Goal: Task Accomplishment & Management: Complete application form

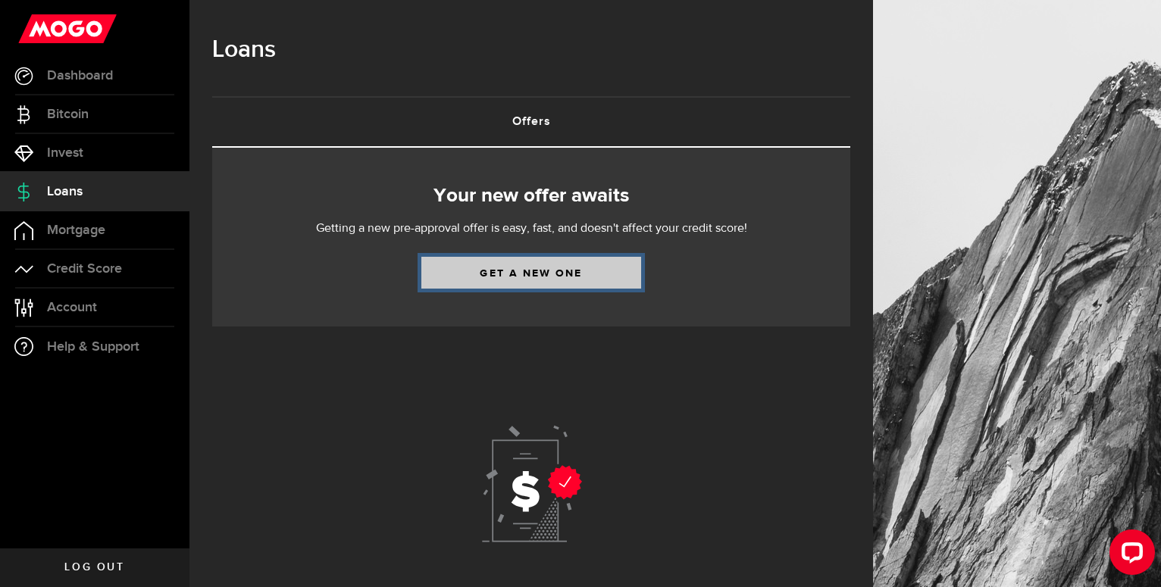
click at [567, 268] on link "Get a new one" at bounding box center [531, 273] width 220 height 32
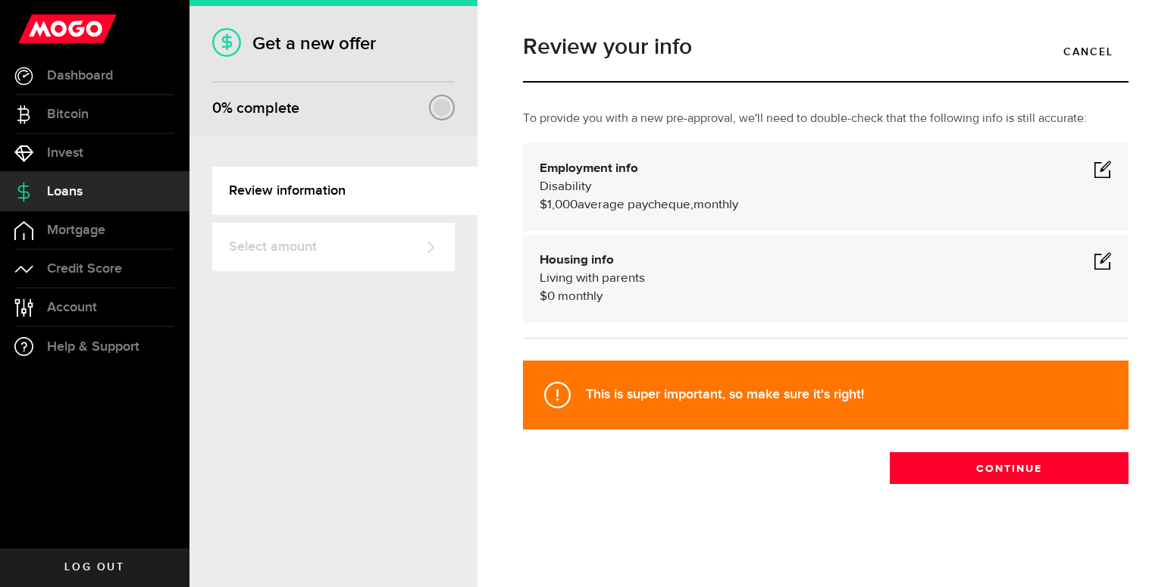
click at [445, 110] on div at bounding box center [442, 107] width 17 height 17
click at [1103, 171] on span at bounding box center [1103, 169] width 18 height 18
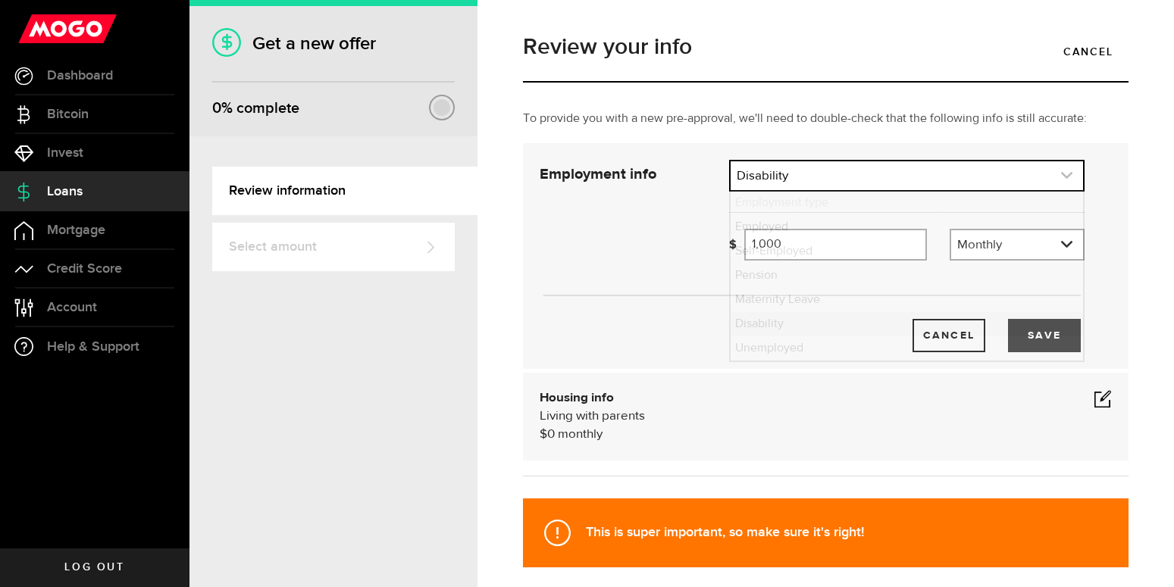
click at [897, 182] on link "expand select" at bounding box center [907, 175] width 352 height 29
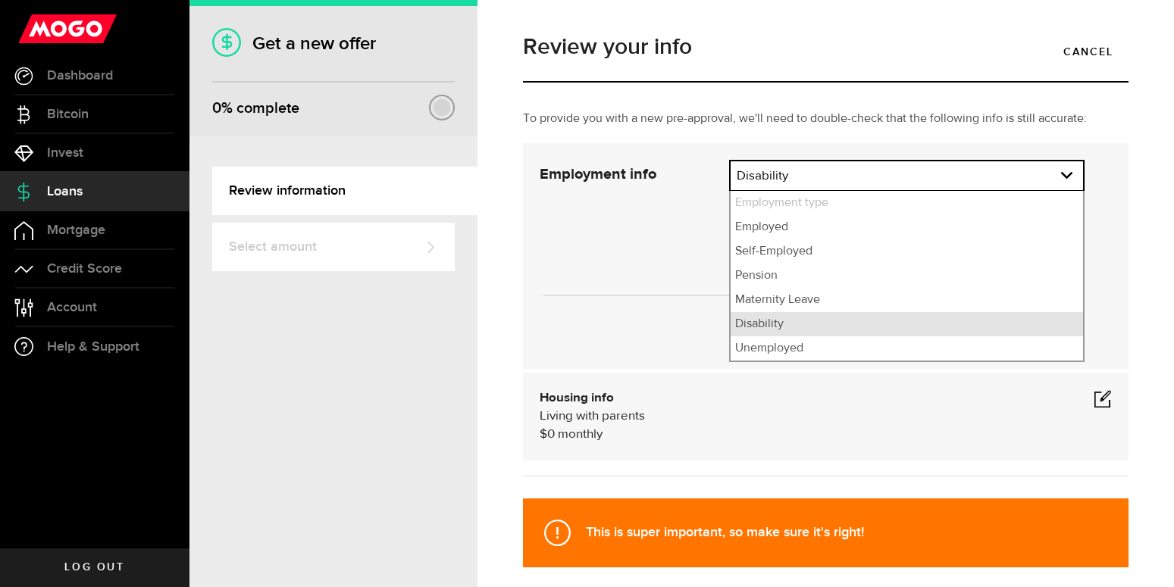
click at [822, 326] on li "Disability" at bounding box center [907, 324] width 352 height 24
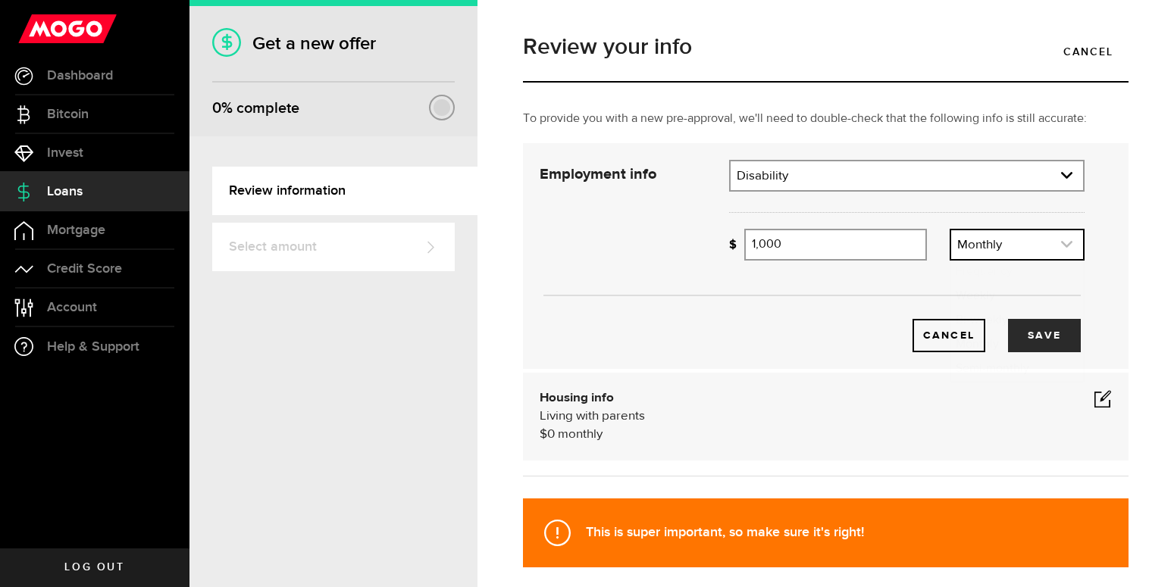
click at [1031, 242] on link "expand select" at bounding box center [1017, 244] width 132 height 29
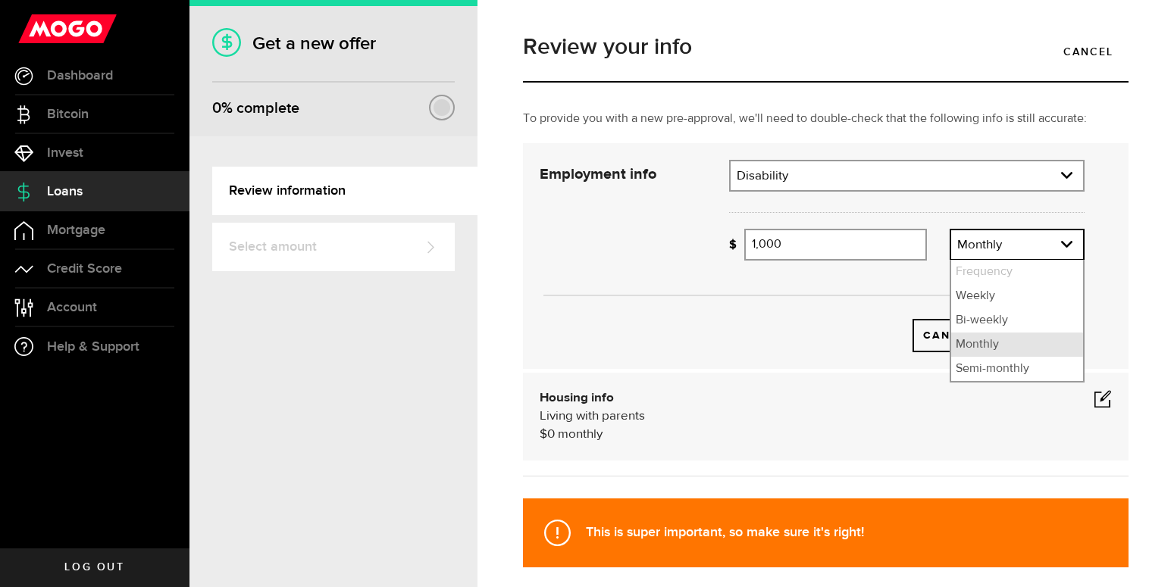
drag, startPoint x: 987, startPoint y: 349, endPoint x: 894, endPoint y: 302, distance: 103.4
click at [985, 349] on li "Monthly" at bounding box center [1017, 345] width 132 height 24
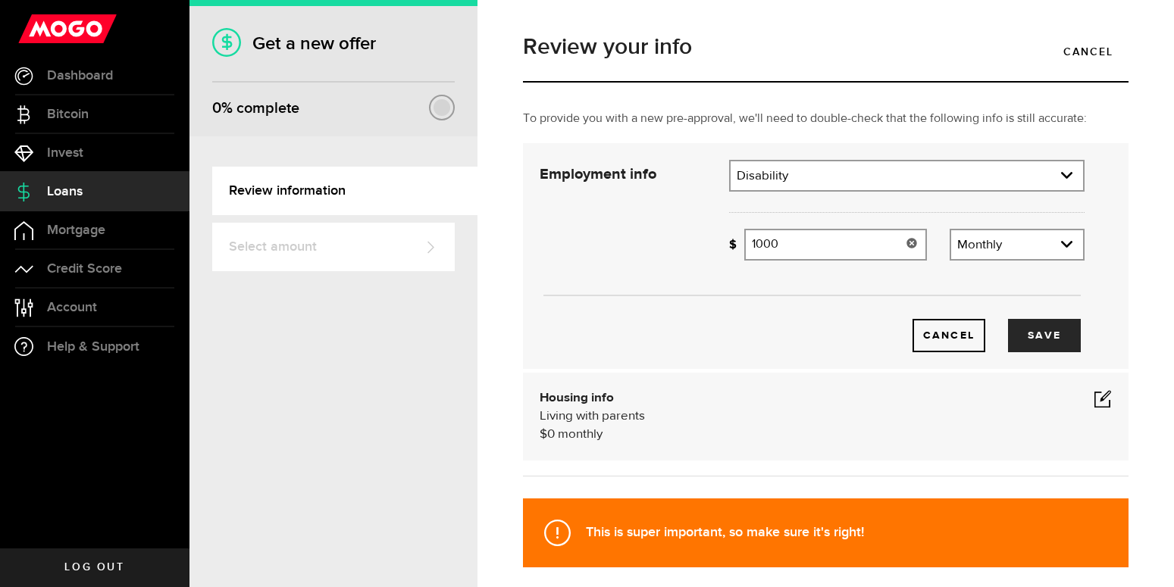
drag, startPoint x: 820, startPoint y: 240, endPoint x: 782, endPoint y: 241, distance: 37.9
click at [773, 230] on input "1000" at bounding box center [835, 245] width 183 height 32
drag, startPoint x: 777, startPoint y: 243, endPoint x: 754, endPoint y: 245, distance: 22.8
click at [754, 245] on input "1000" at bounding box center [835, 245] width 183 height 32
type input "1,100"
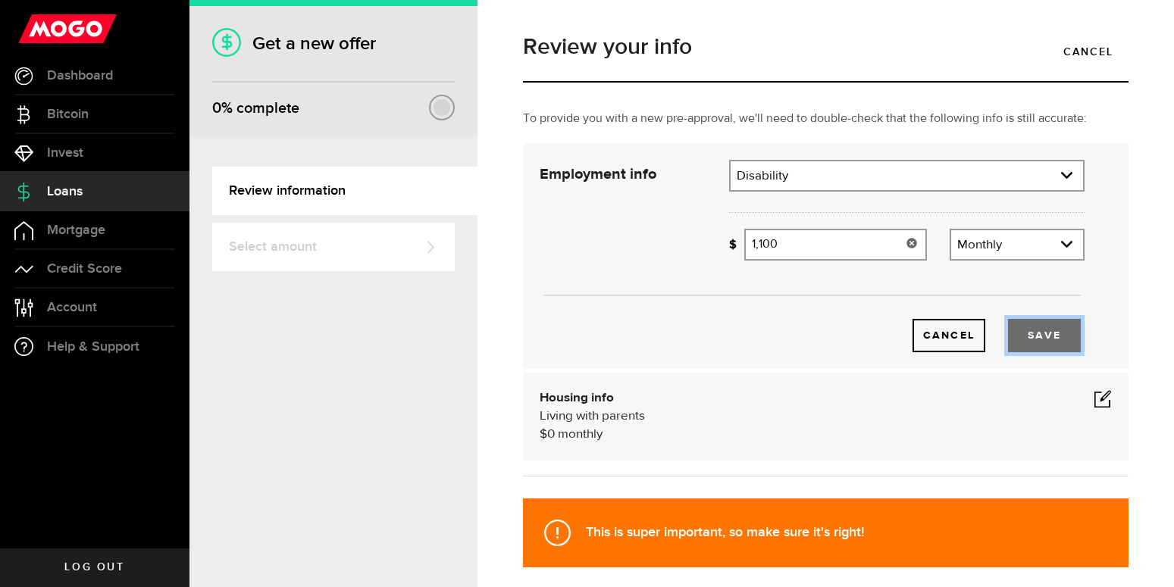
click at [1035, 330] on button "Save" at bounding box center [1044, 335] width 73 height 33
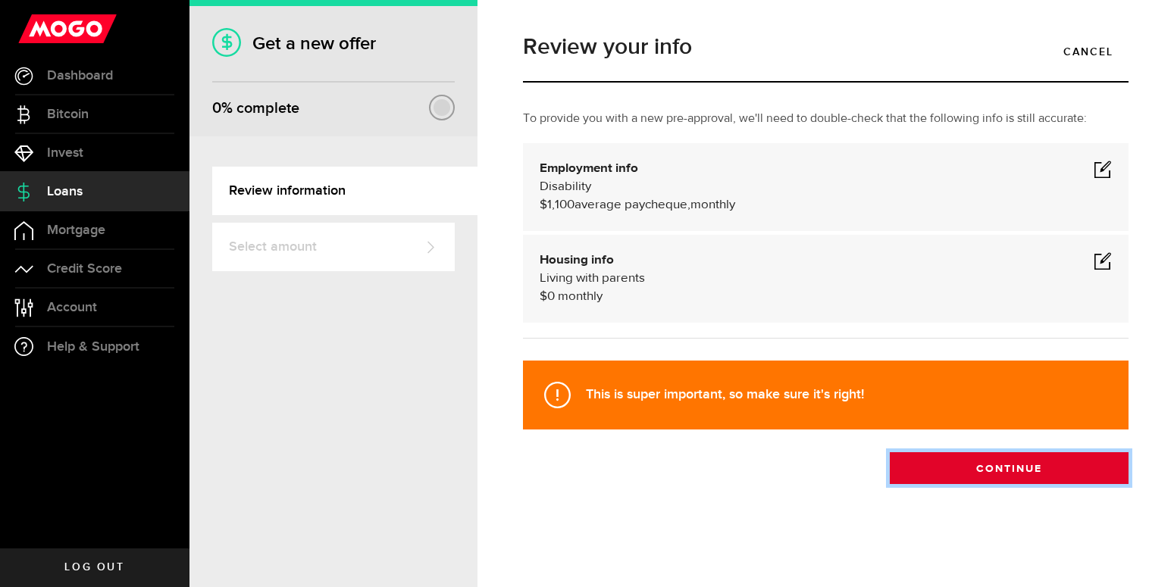
click at [999, 470] on button "Continue" at bounding box center [1009, 469] width 239 height 32
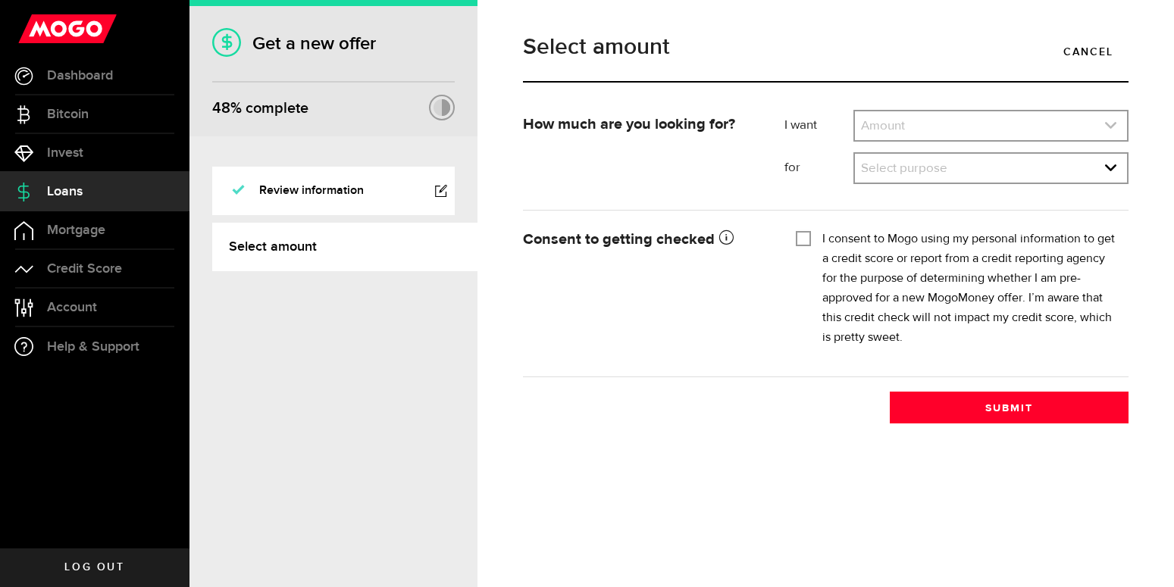
click at [994, 130] on link "expand select" at bounding box center [991, 125] width 272 height 29
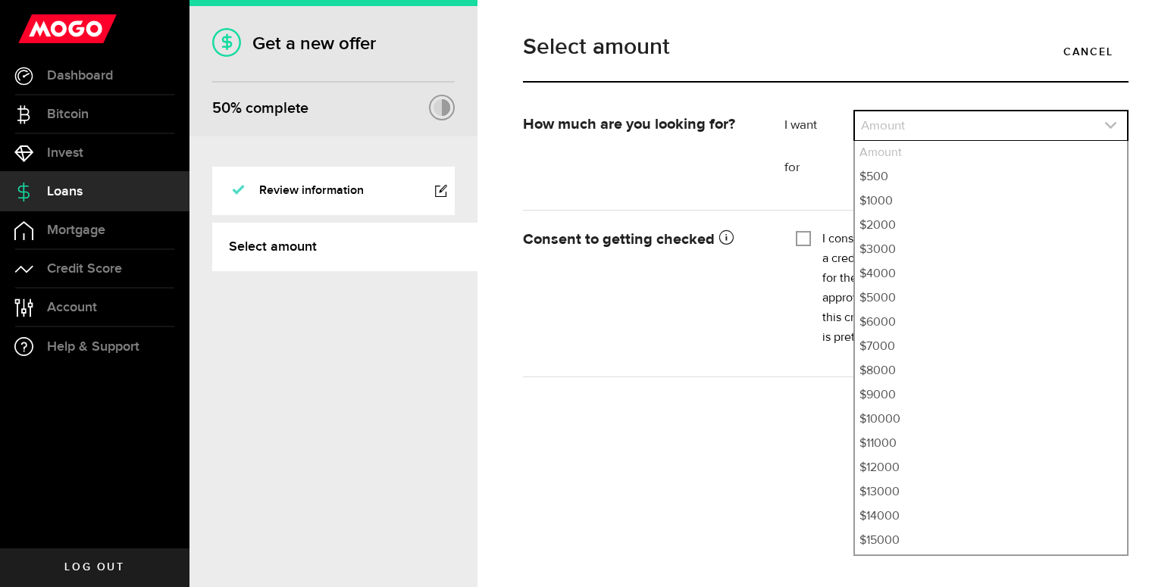
click at [927, 121] on link "expand select" at bounding box center [991, 125] width 272 height 29
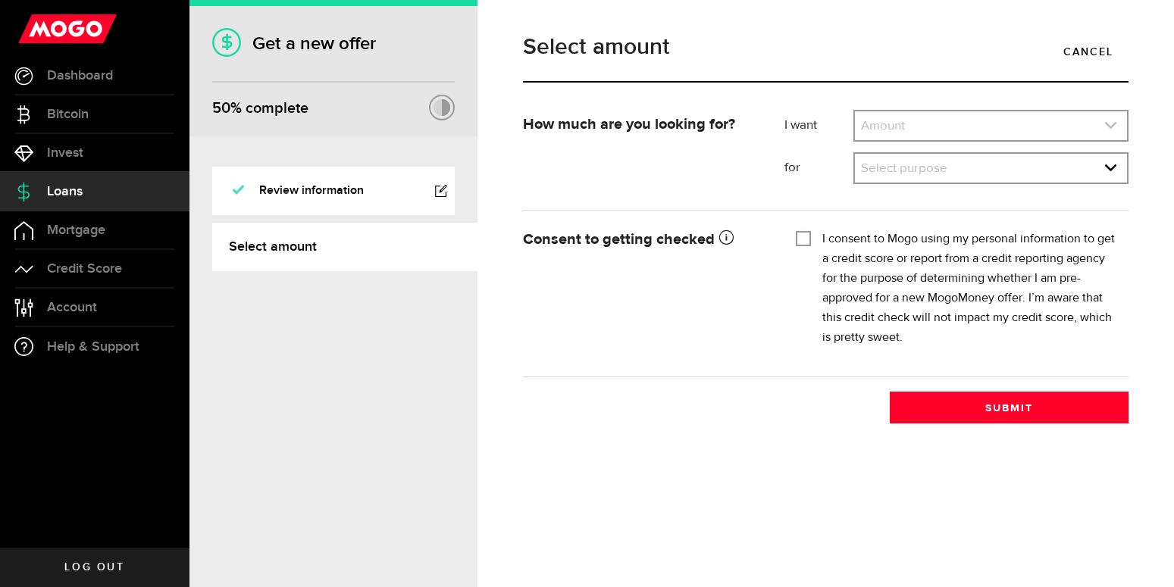
click at [912, 126] on link "expand select" at bounding box center [991, 125] width 272 height 29
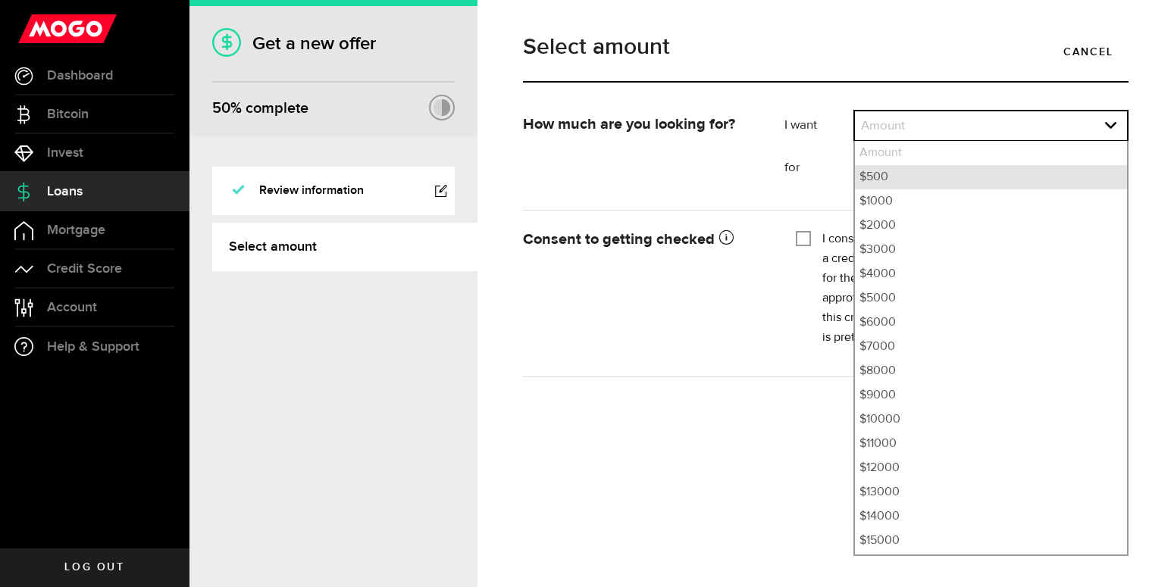
click at [920, 177] on li "$500" at bounding box center [991, 177] width 272 height 24
select select "500"
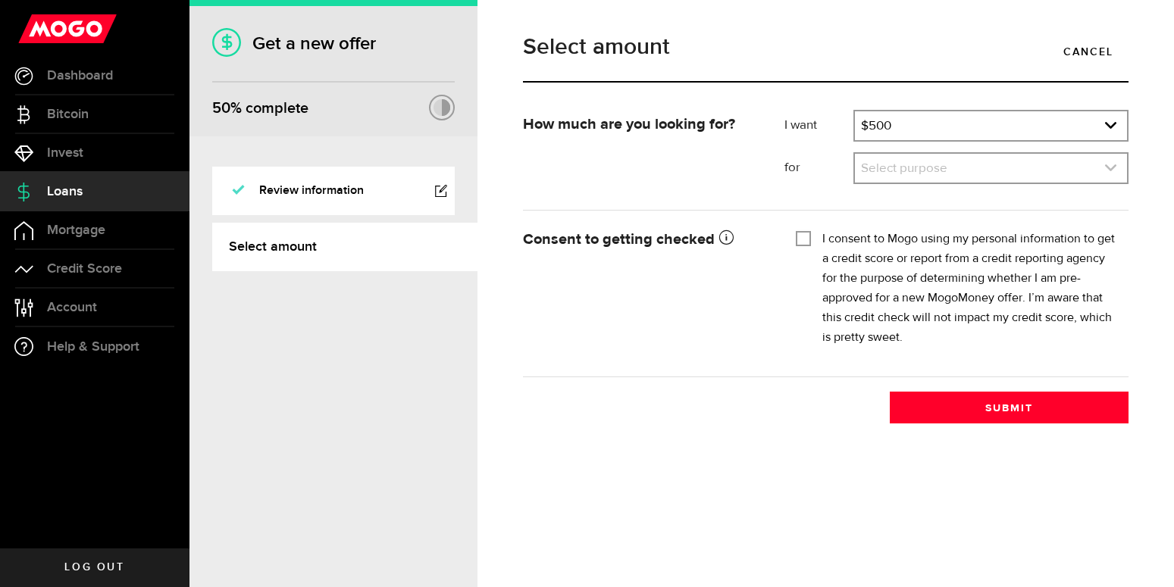
click at [894, 159] on link "expand select" at bounding box center [991, 168] width 272 height 29
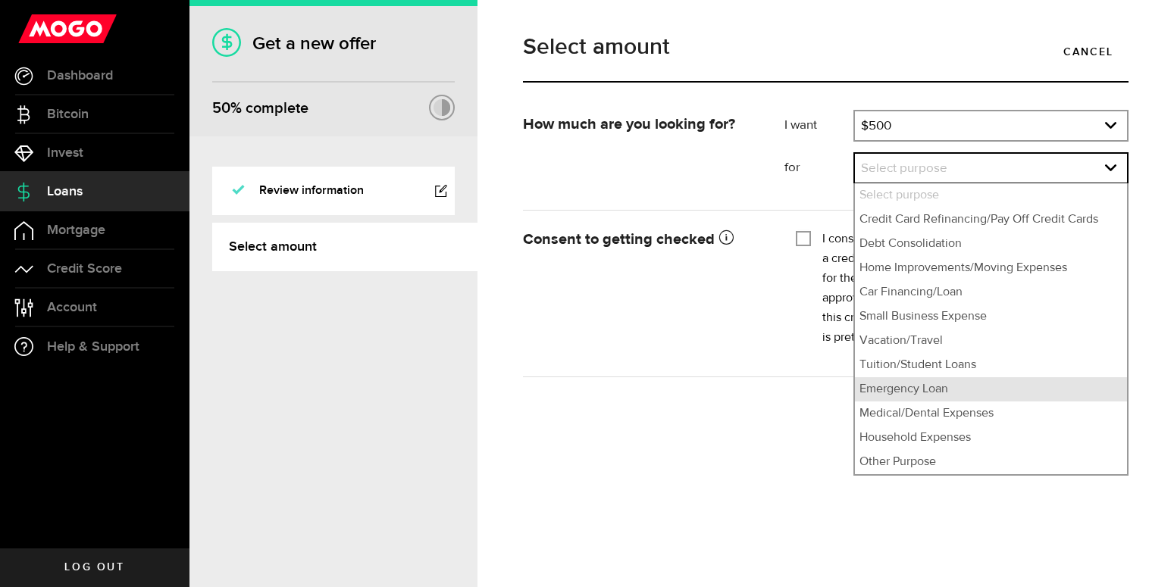
click at [905, 387] on li "Emergency Loan" at bounding box center [991, 389] width 272 height 24
select select "Emergency Loan"
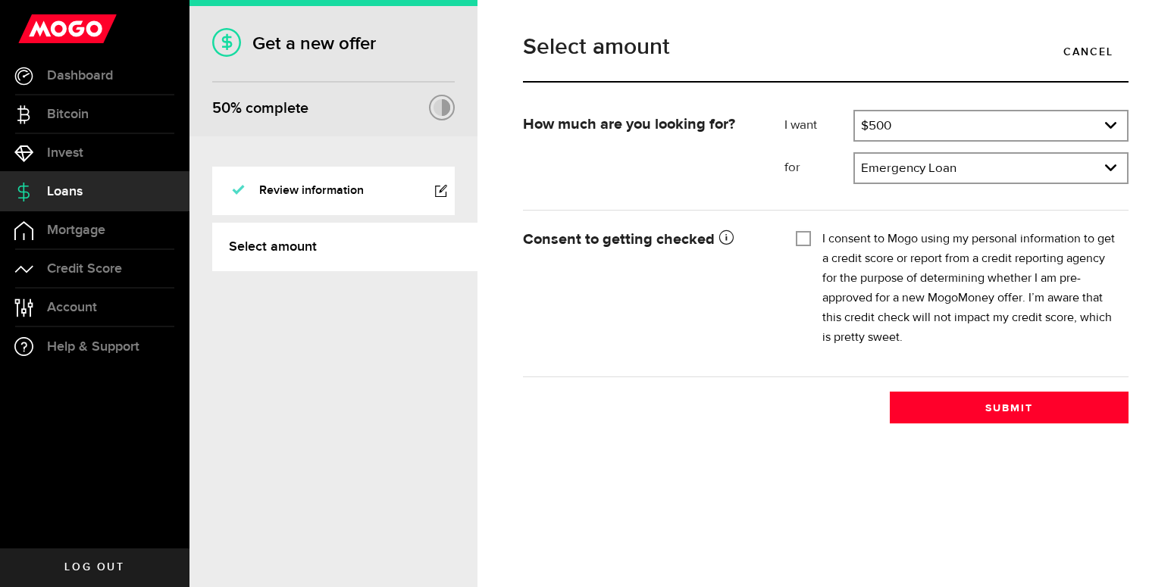
click at [808, 241] on input "I consent to Mogo using my personal information to get a credit score or report…" at bounding box center [803, 237] width 15 height 15
checkbox input "true"
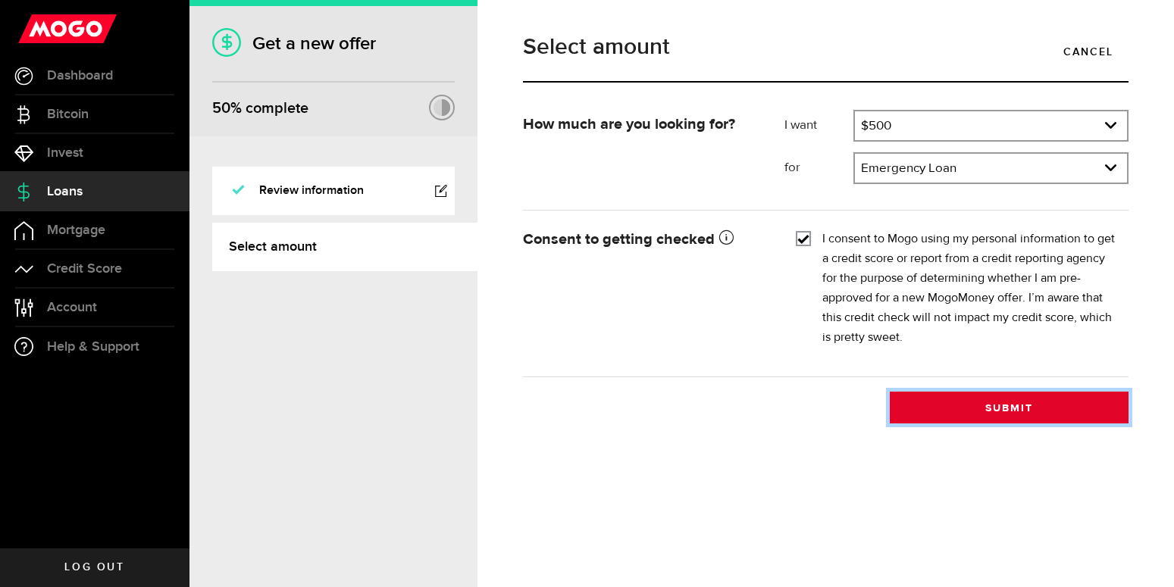
click at [1015, 416] on button "Submit" at bounding box center [1009, 408] width 239 height 32
